Goal: Find specific page/section: Find specific page/section

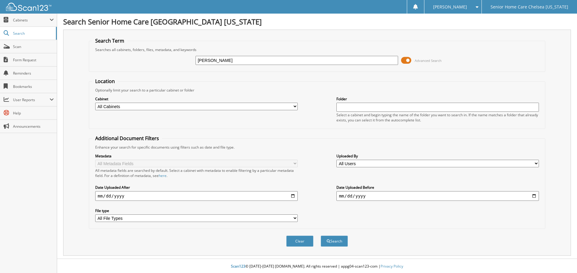
type input "nelly"
click at [336, 242] on button "Search" at bounding box center [334, 241] width 27 height 11
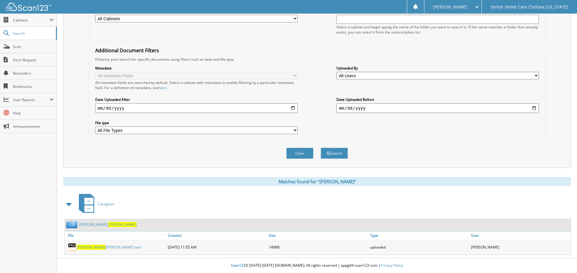
click at [82, 226] on link "alvarez, Nelly" at bounding box center [108, 224] width 58 height 5
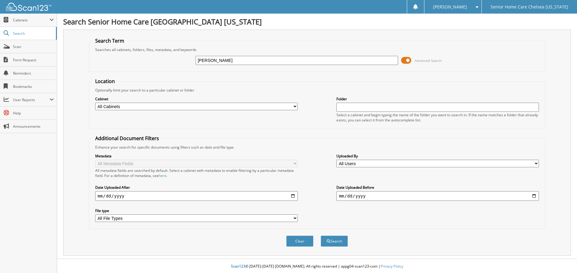
type input "widlene"
click at [326, 238] on button "Search" at bounding box center [334, 241] width 27 height 11
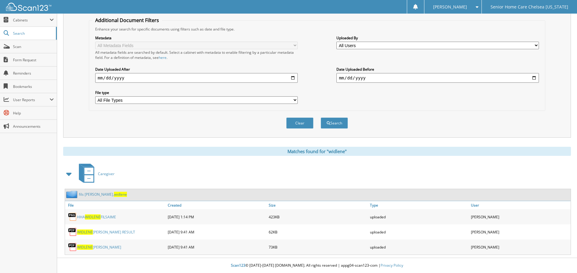
click at [82, 195] on link "fils aime, [PERSON_NAME]" at bounding box center [103, 194] width 48 height 5
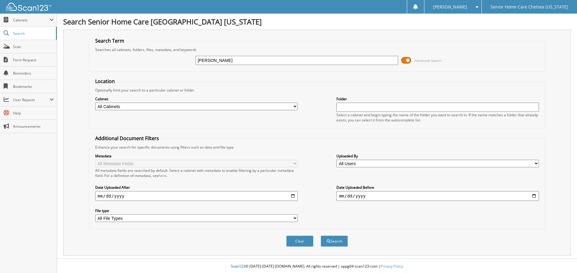
type input "[PERSON_NAME]"
click at [331, 243] on button "Search" at bounding box center [334, 241] width 27 height 11
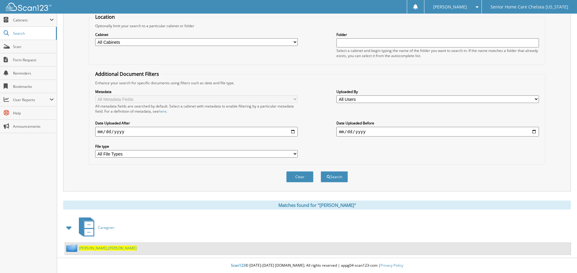
click at [83, 247] on span "[PERSON_NAME]" at bounding box center [93, 248] width 28 height 5
